Goal: Information Seeking & Learning: Learn about a topic

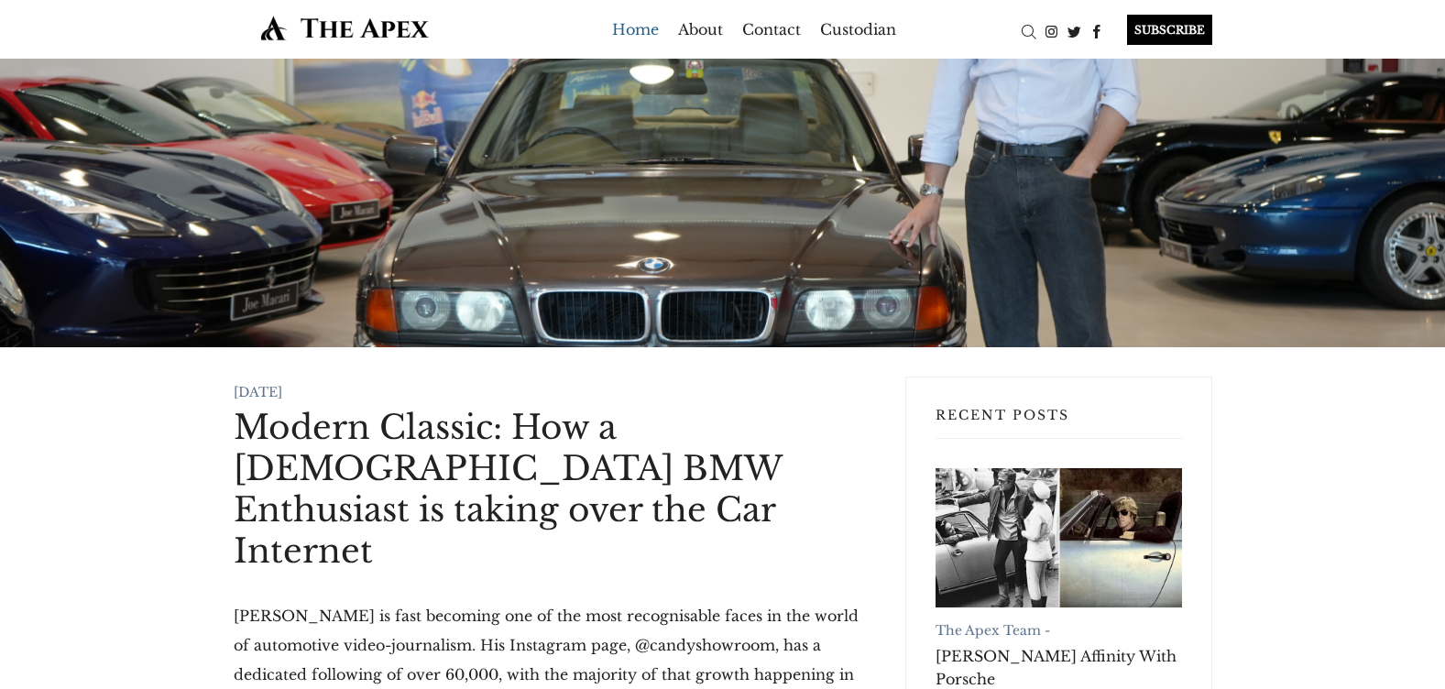
click at [628, 28] on link "Home" at bounding box center [635, 29] width 47 height 29
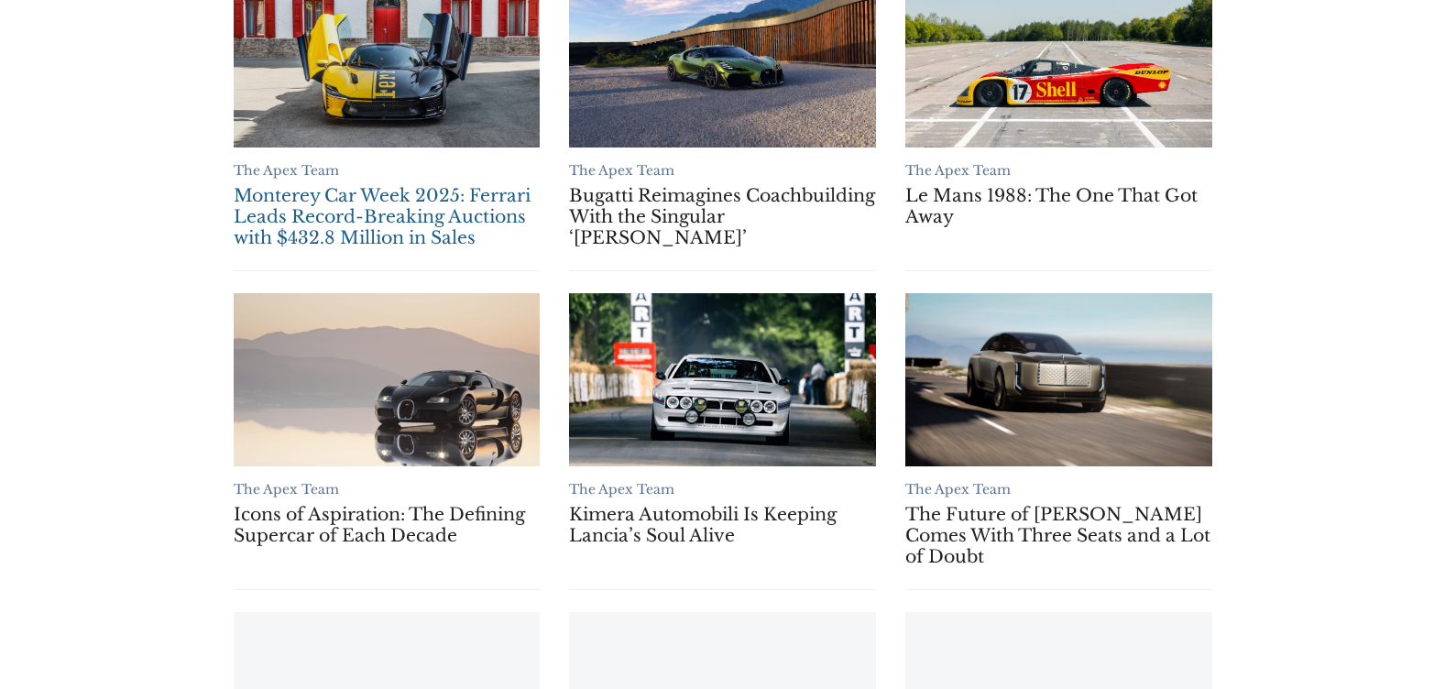
scroll to position [1649, 0]
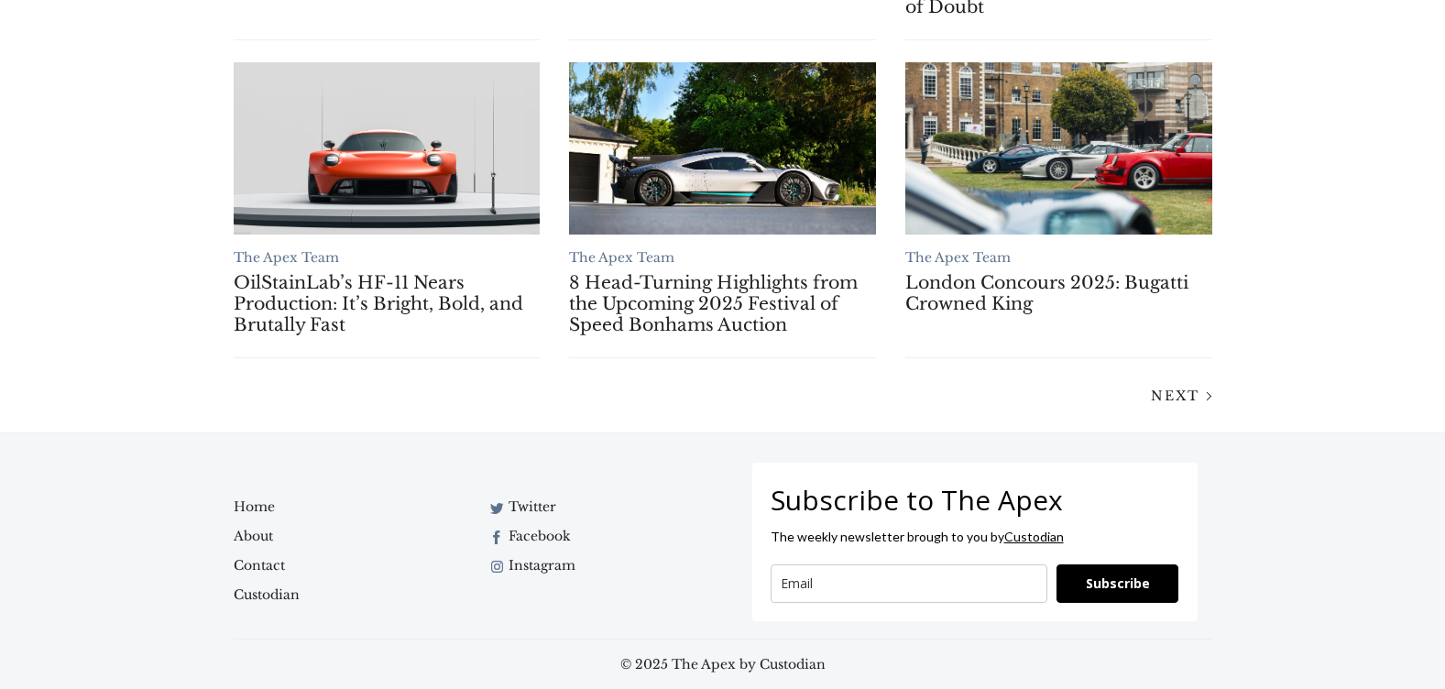
click at [1153, 381] on div "Next" at bounding box center [723, 395] width 1008 height 30
click at [1172, 391] on span "Next" at bounding box center [1175, 396] width 49 height 16
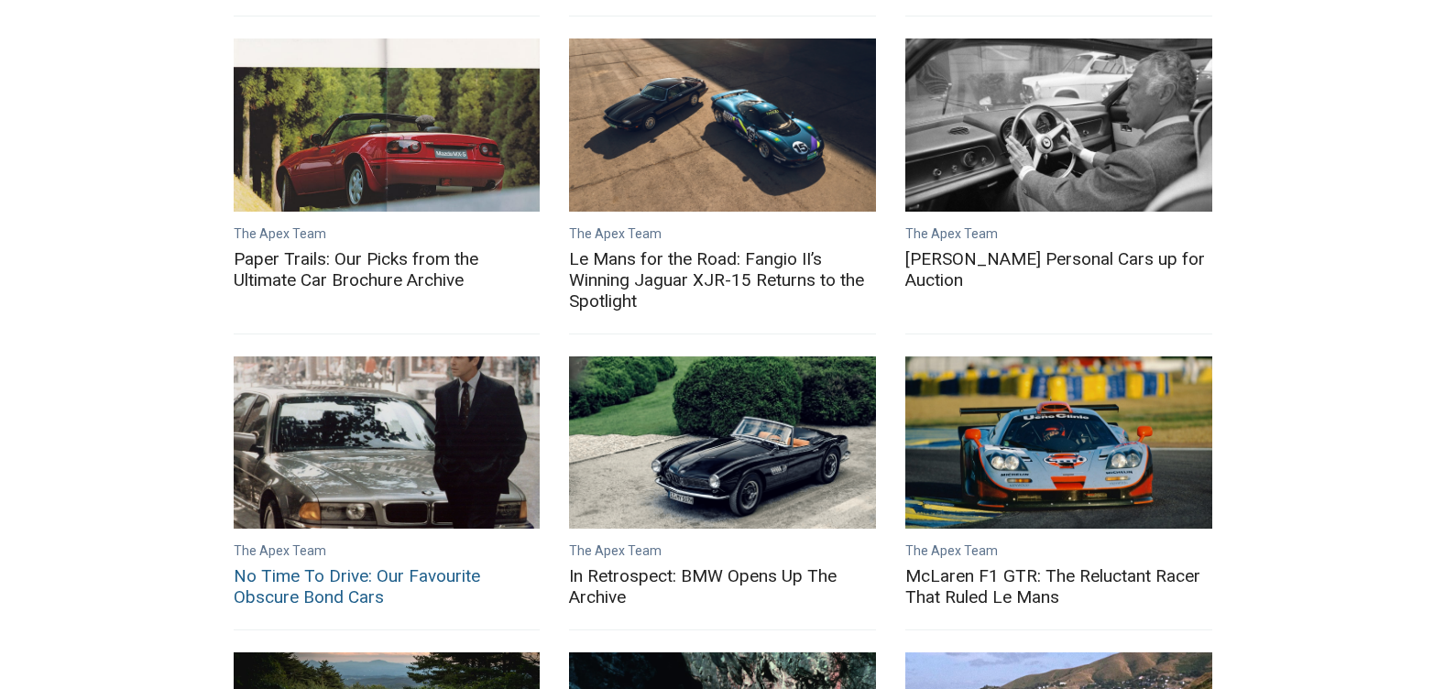
scroll to position [550, 0]
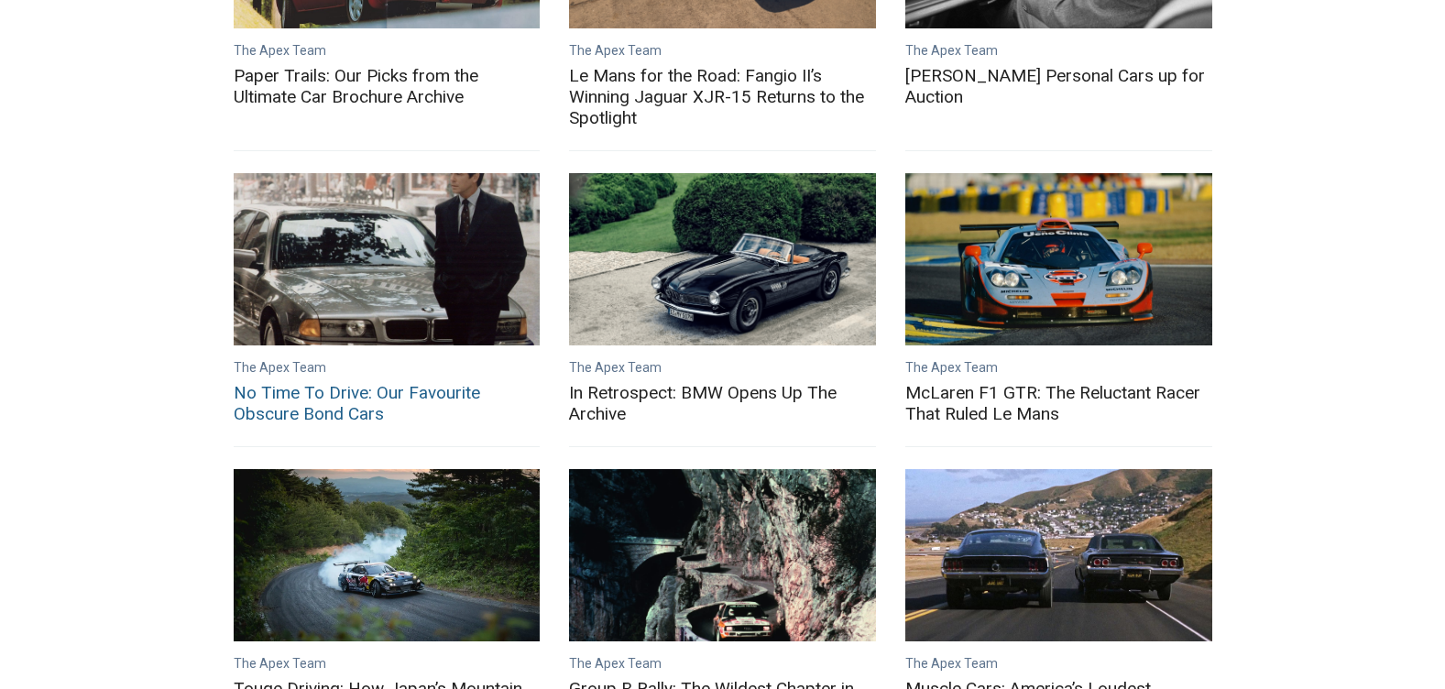
click at [285, 382] on link "No Time To Drive: Our Favourite Obscure Bond Cars" at bounding box center [387, 403] width 307 height 42
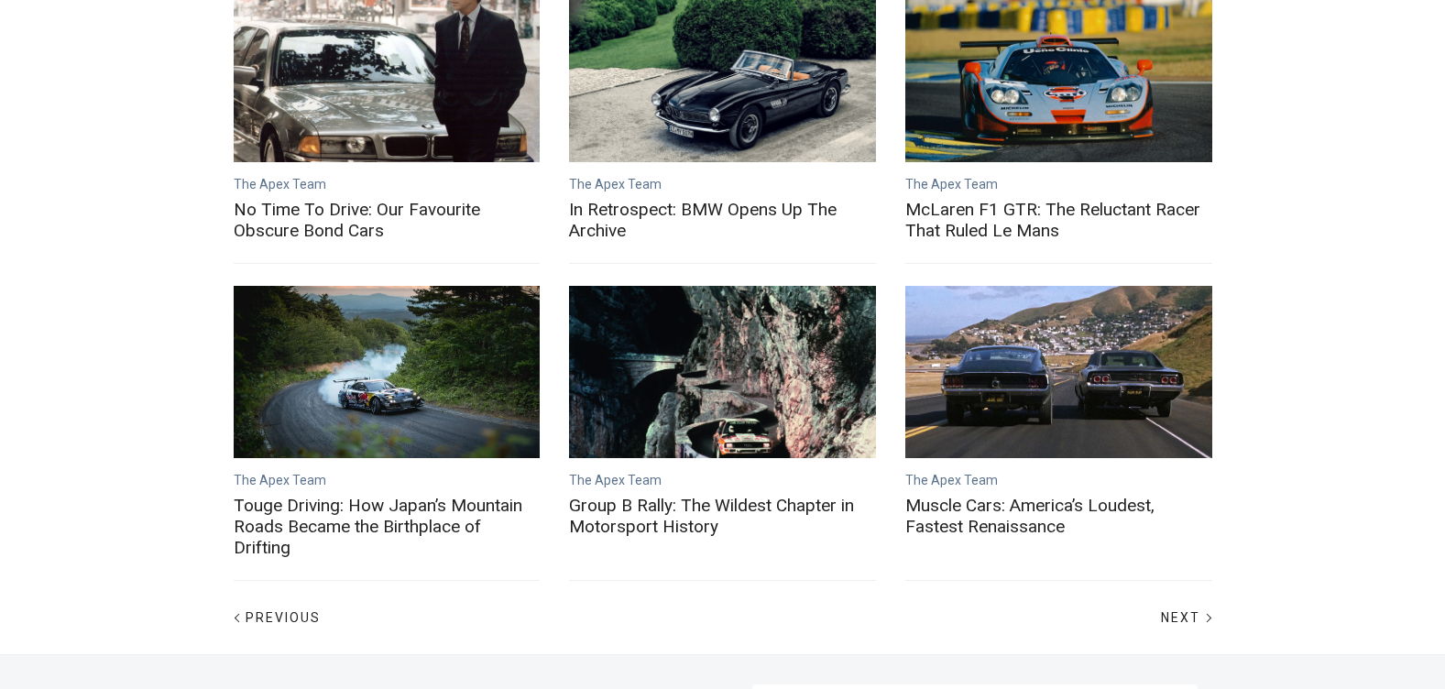
scroll to position [916, 0]
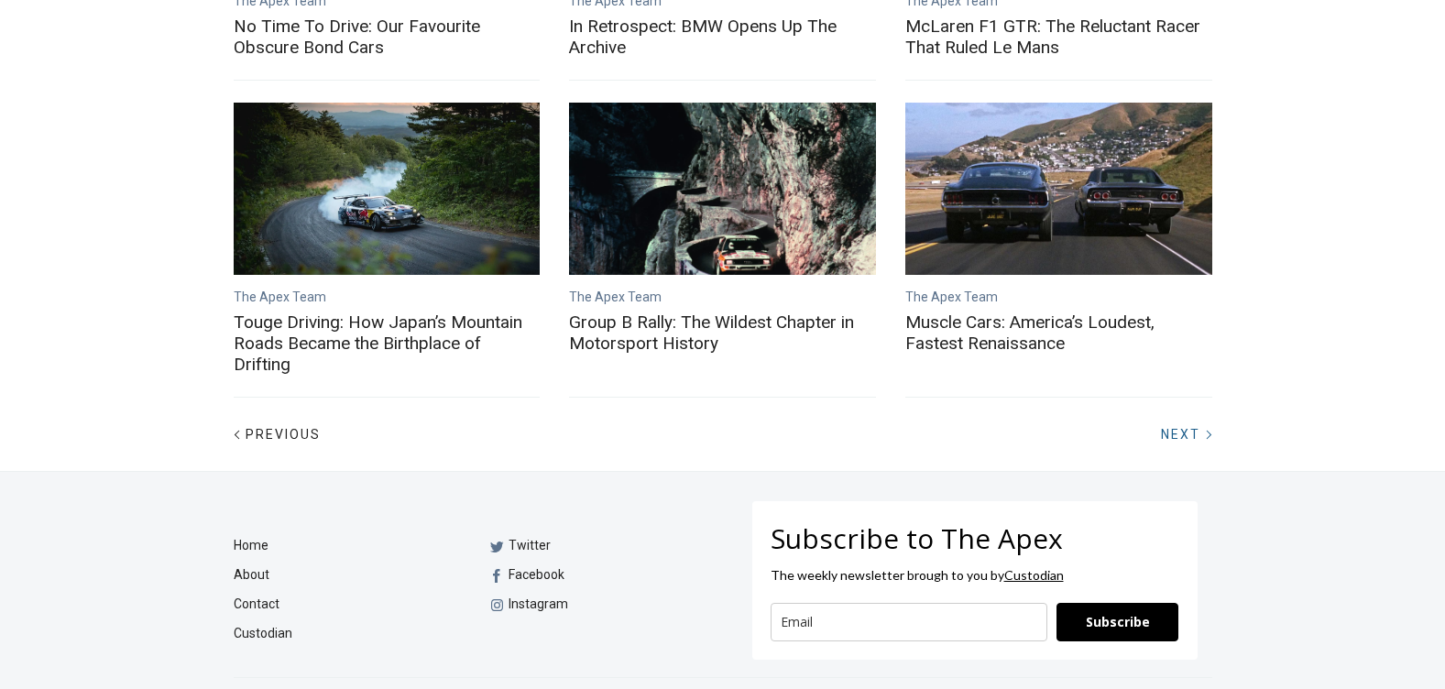
click at [1168, 427] on span "Next" at bounding box center [1180, 434] width 39 height 15
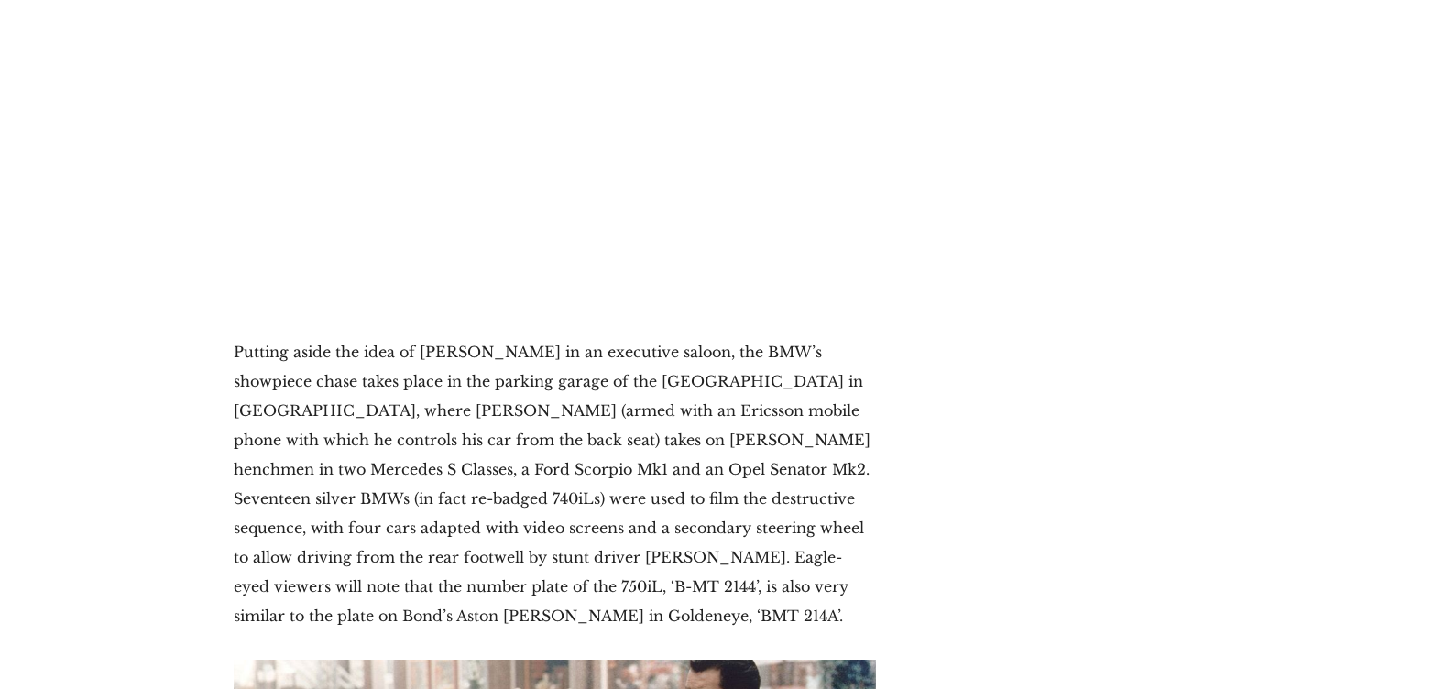
scroll to position [5130, 0]
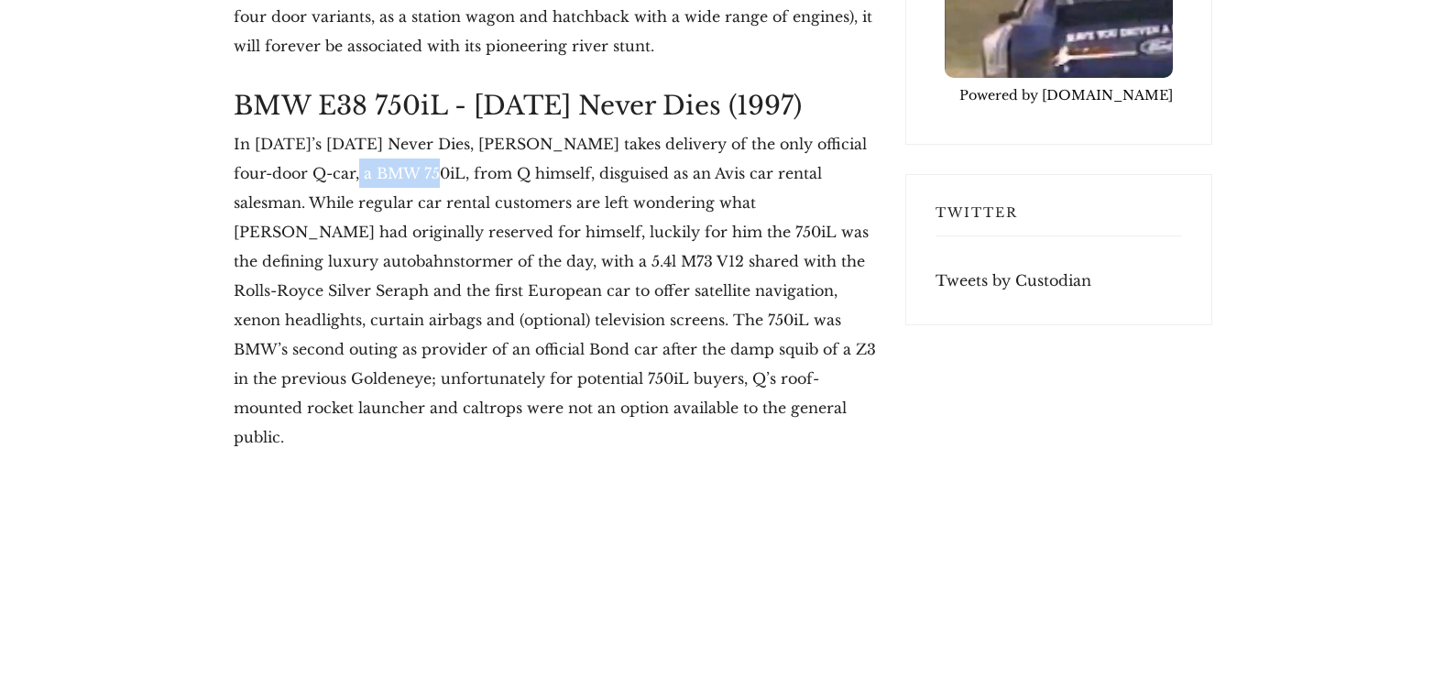
drag, startPoint x: 340, startPoint y: 111, endPoint x: 421, endPoint y: 110, distance: 81.5
click at [421, 129] on p "In 1997’s Tomorrow Never Dies, James Bond takes delivery of the only official f…" at bounding box center [555, 290] width 642 height 322
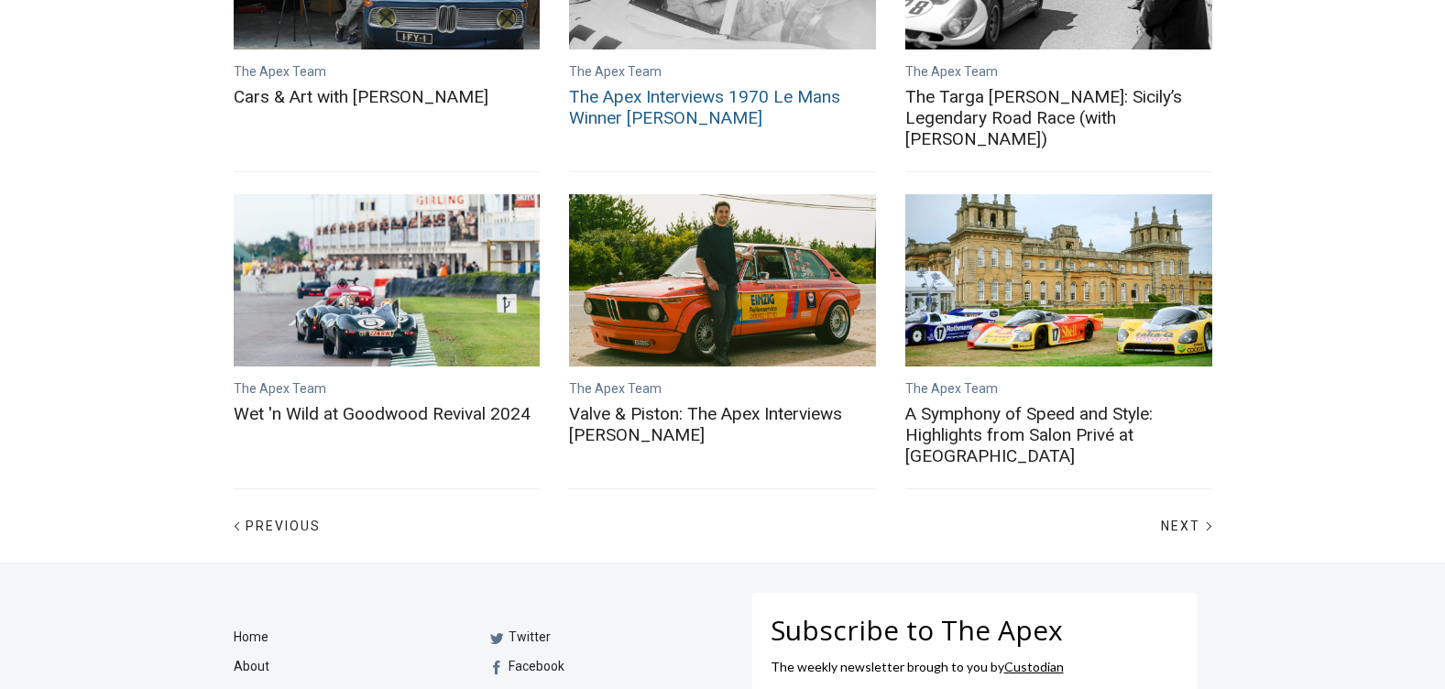
scroll to position [916, 0]
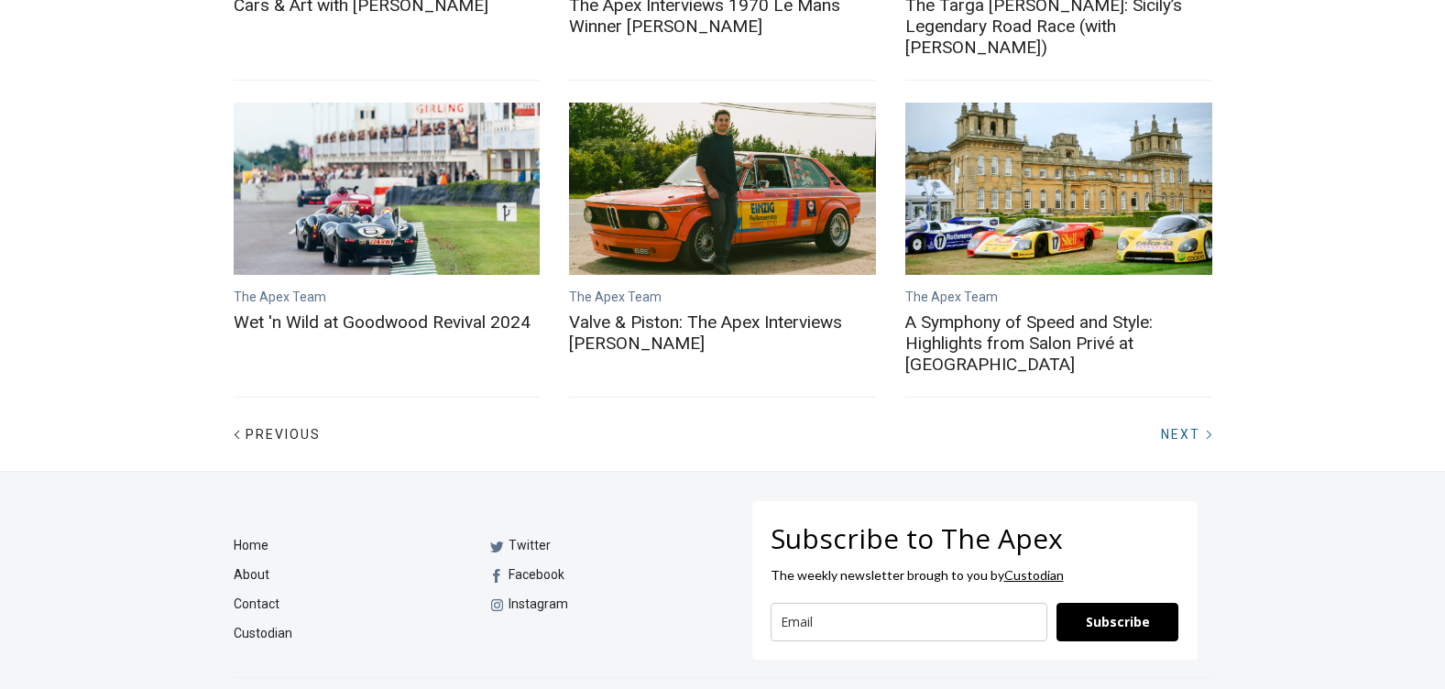
click at [1185, 427] on span "Next" at bounding box center [1180, 434] width 39 height 15
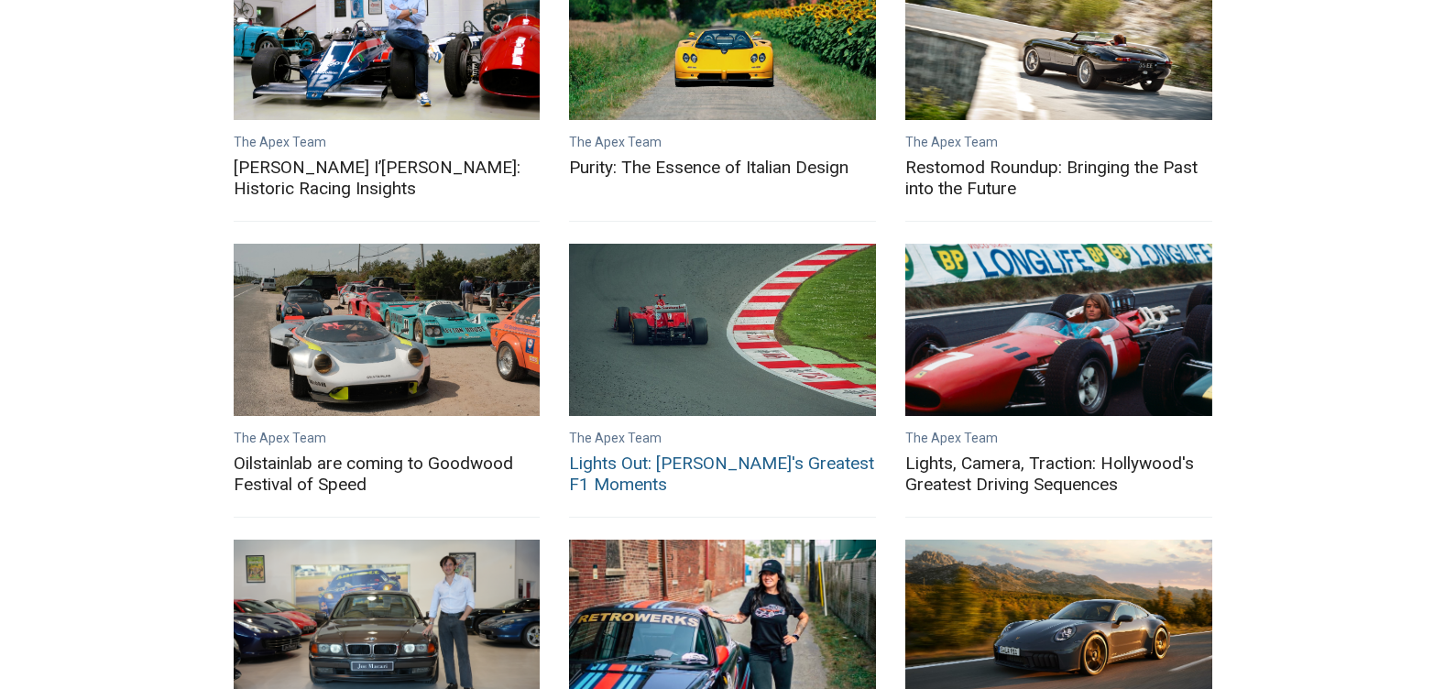
scroll to position [275, 0]
